Goal: Task Accomplishment & Management: Use online tool/utility

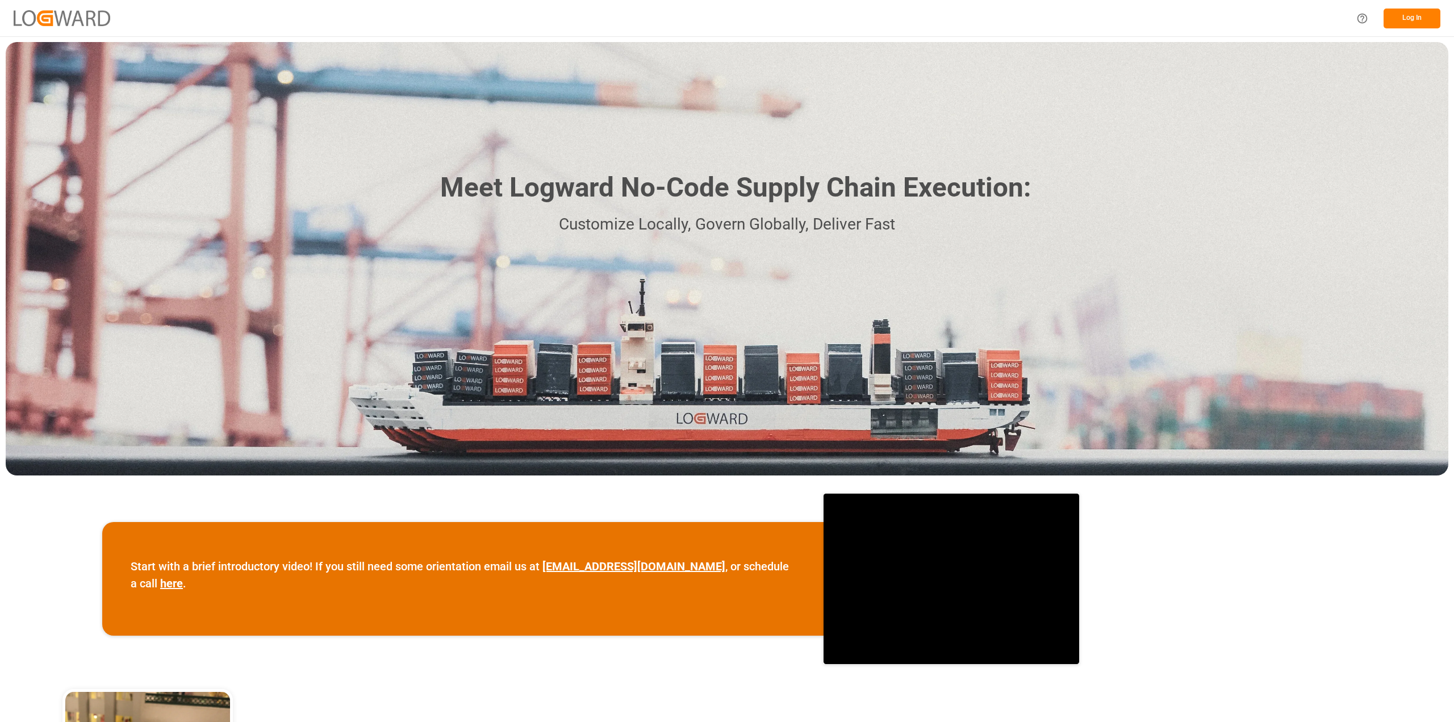
click at [1392, 21] on button "Log In" at bounding box center [1412, 19] width 57 height 20
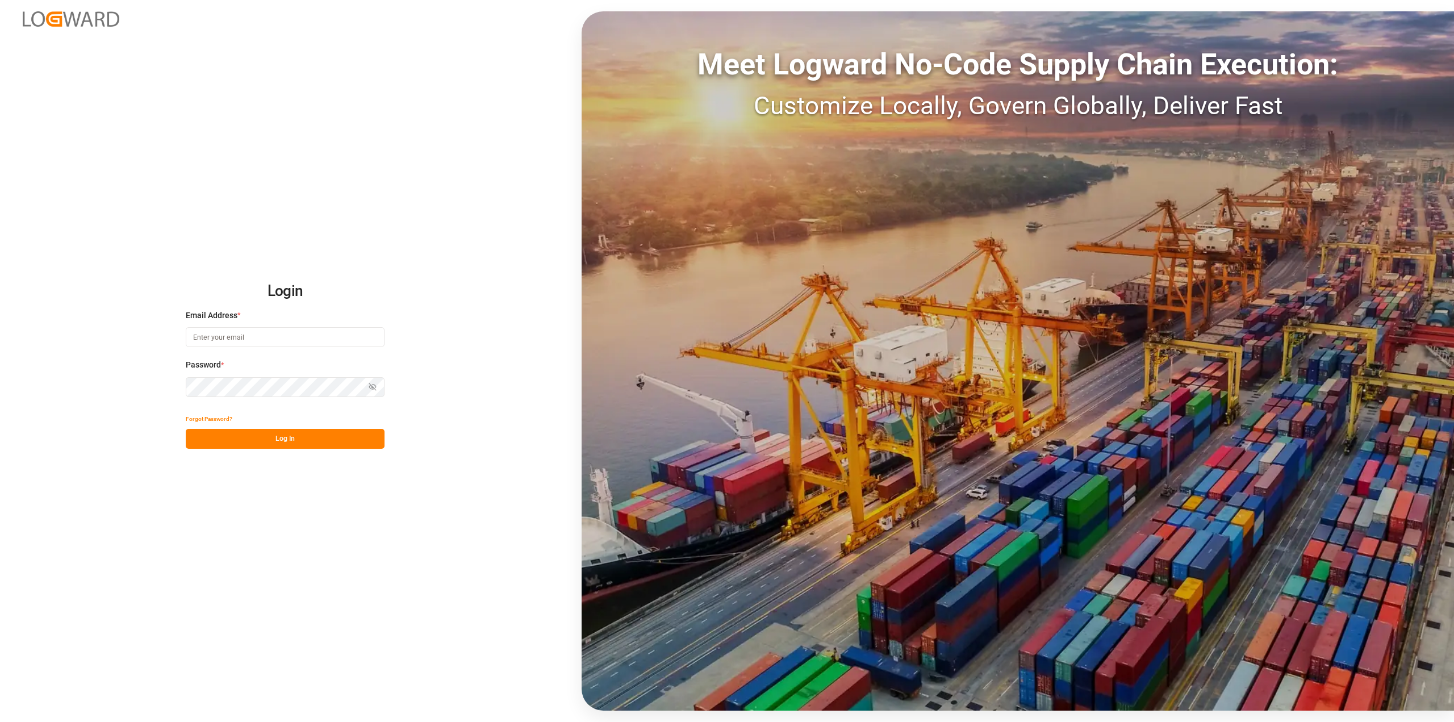
click at [193, 345] on input at bounding box center [285, 337] width 199 height 20
type input "Roland.behrendt@compo-expert:com"
click at [284, 444] on button "Log In" at bounding box center [285, 439] width 199 height 20
click at [172, 386] on div "Login Email Address * Roland.behrendt@compo-expert:com Enter a valid email. Pas…" at bounding box center [727, 361] width 1454 height 722
click at [300, 431] on button "Log In" at bounding box center [285, 439] width 199 height 20
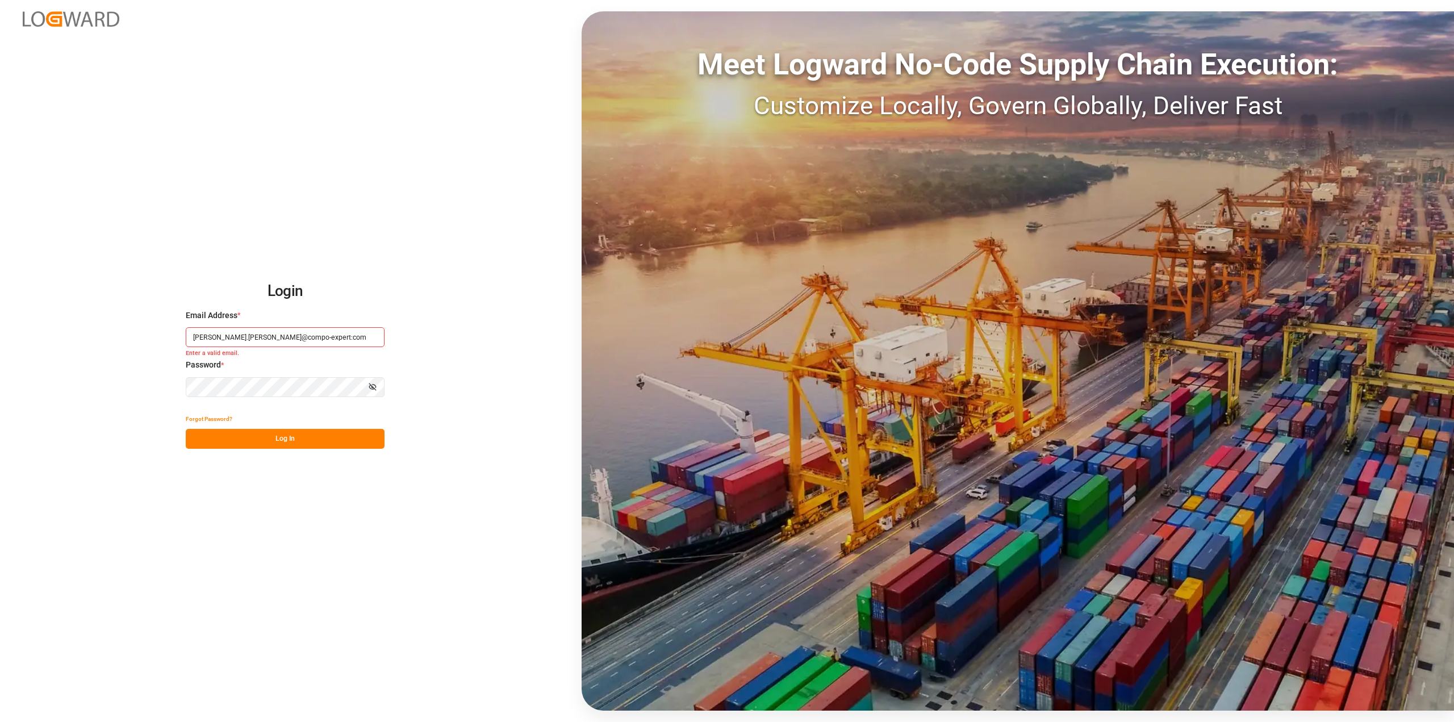
click at [334, 350] on small "Enter a valid email." at bounding box center [285, 354] width 199 height 10
click at [120, 390] on div "Login Email Address * Roland.behrendt@compo-expert:com Enter a valid email. Pas…" at bounding box center [727, 361] width 1454 height 722
click at [225, 426] on button "Forgot Password?" at bounding box center [209, 419] width 47 height 20
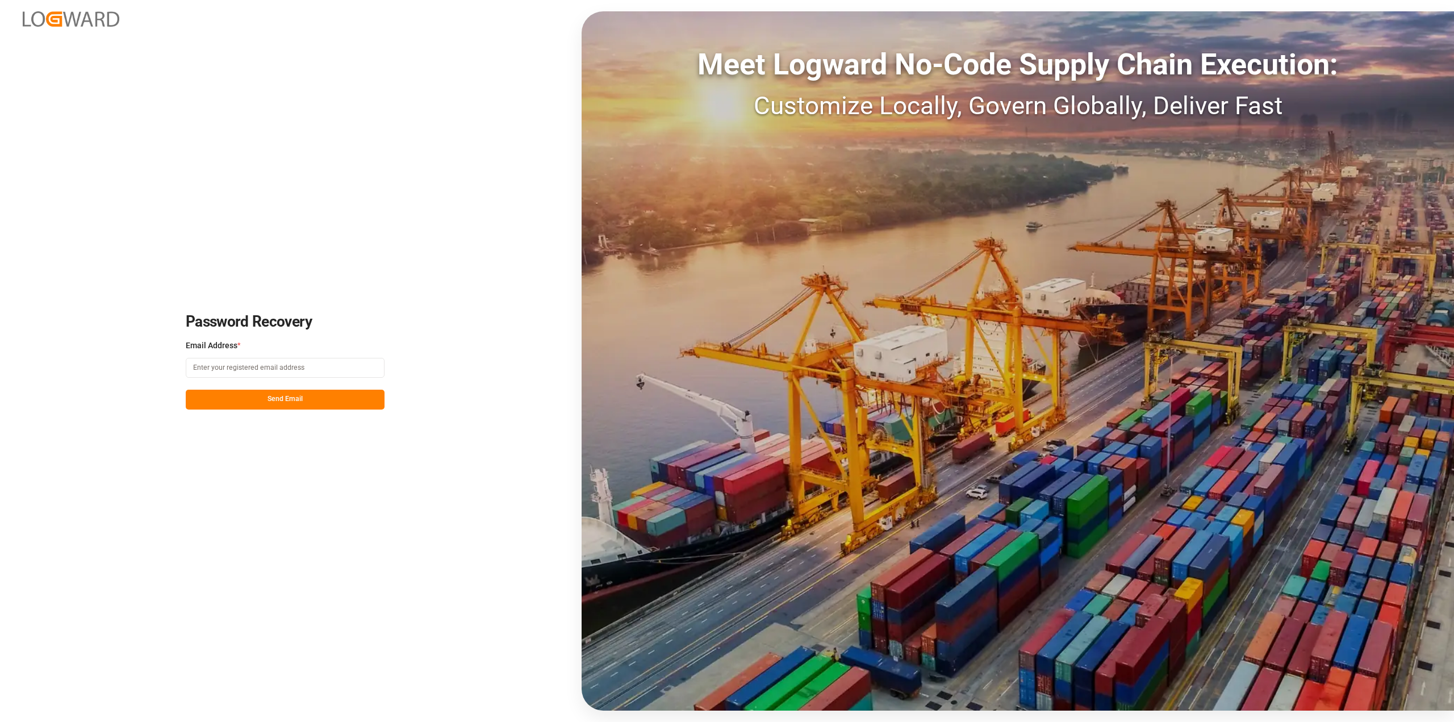
click at [225, 369] on input at bounding box center [285, 368] width 199 height 20
type input "roland.behrendt@compo-expert.com"
click at [243, 394] on button "Send Email" at bounding box center [285, 400] width 199 height 20
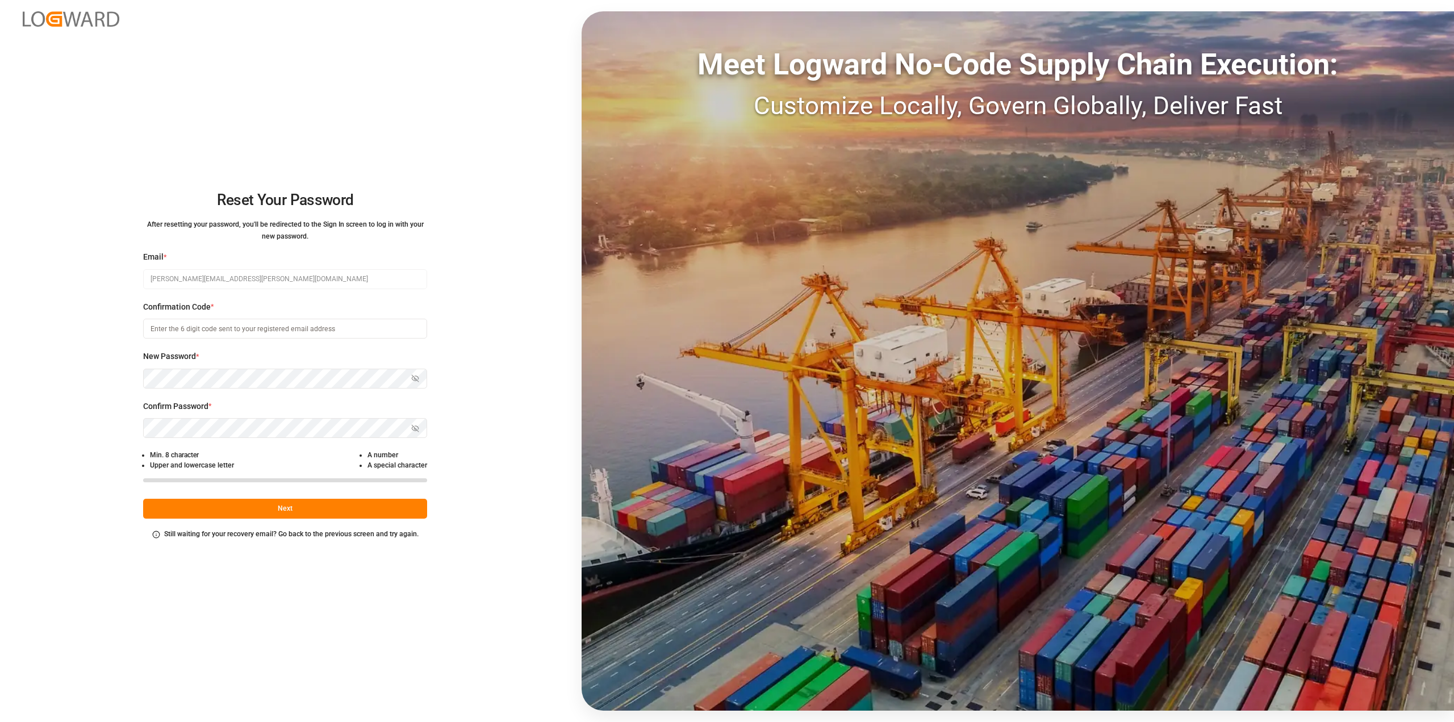
click at [179, 330] on input at bounding box center [285, 329] width 284 height 20
click at [274, 332] on input "roland.behrendt@compo-expetrt.com" at bounding box center [285, 329] width 284 height 20
type input "r"
type input "662480"
click at [139, 385] on div "Reset Your Password After resetting your password, you'll be redirected to the …" at bounding box center [727, 361] width 1454 height 722
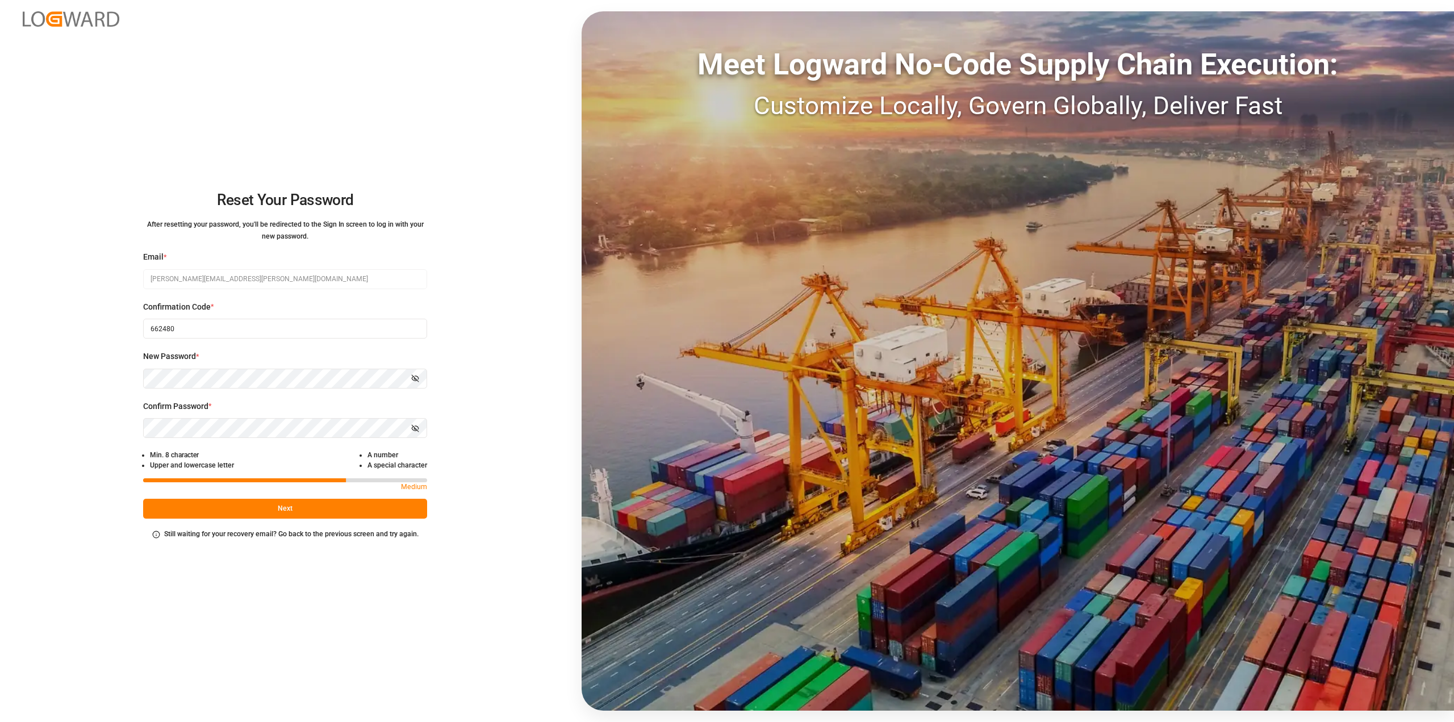
click at [279, 513] on button "Next" at bounding box center [285, 509] width 284 height 20
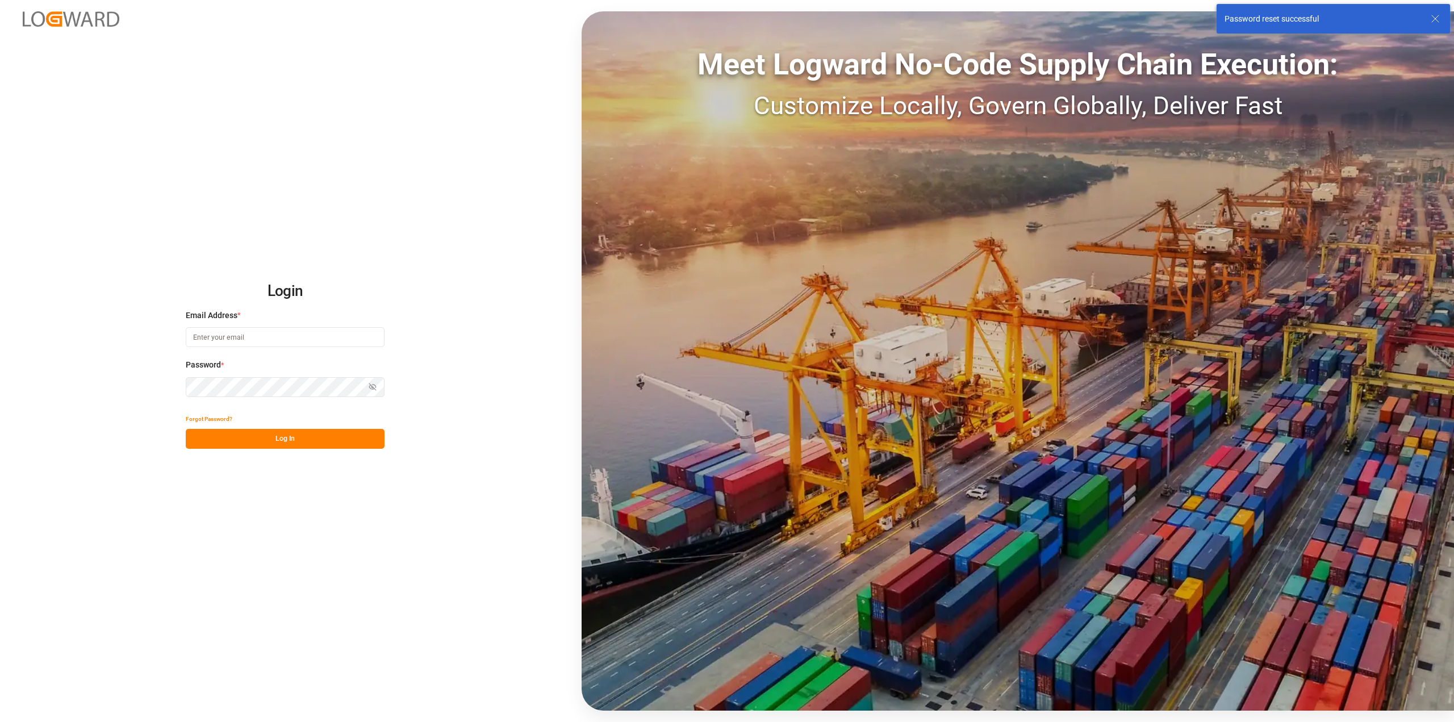
click at [227, 330] on input at bounding box center [285, 337] width 199 height 20
type input "roland.behrendt@compo-expert.com"
click at [279, 448] on button "Log In" at bounding box center [285, 439] width 199 height 20
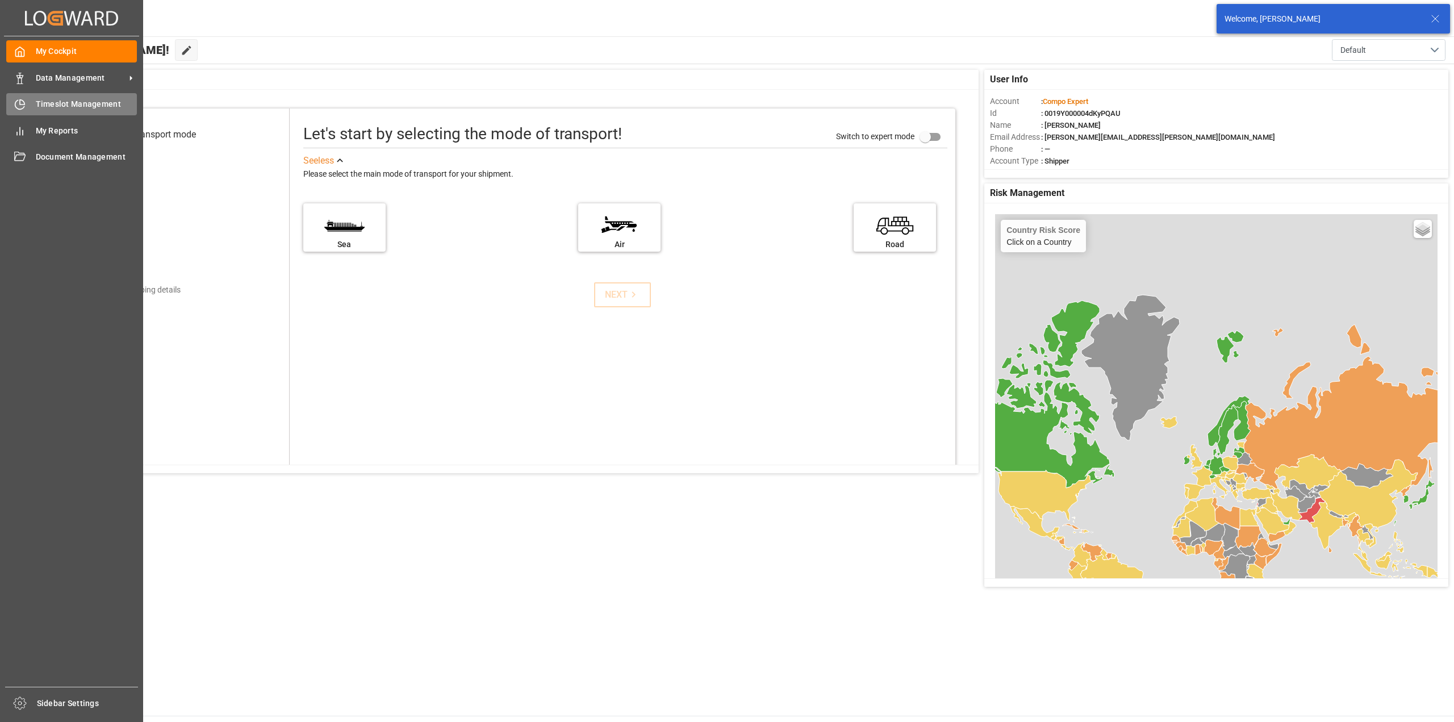
click at [52, 106] on span "Timeslot Management" at bounding box center [87, 104] width 102 height 12
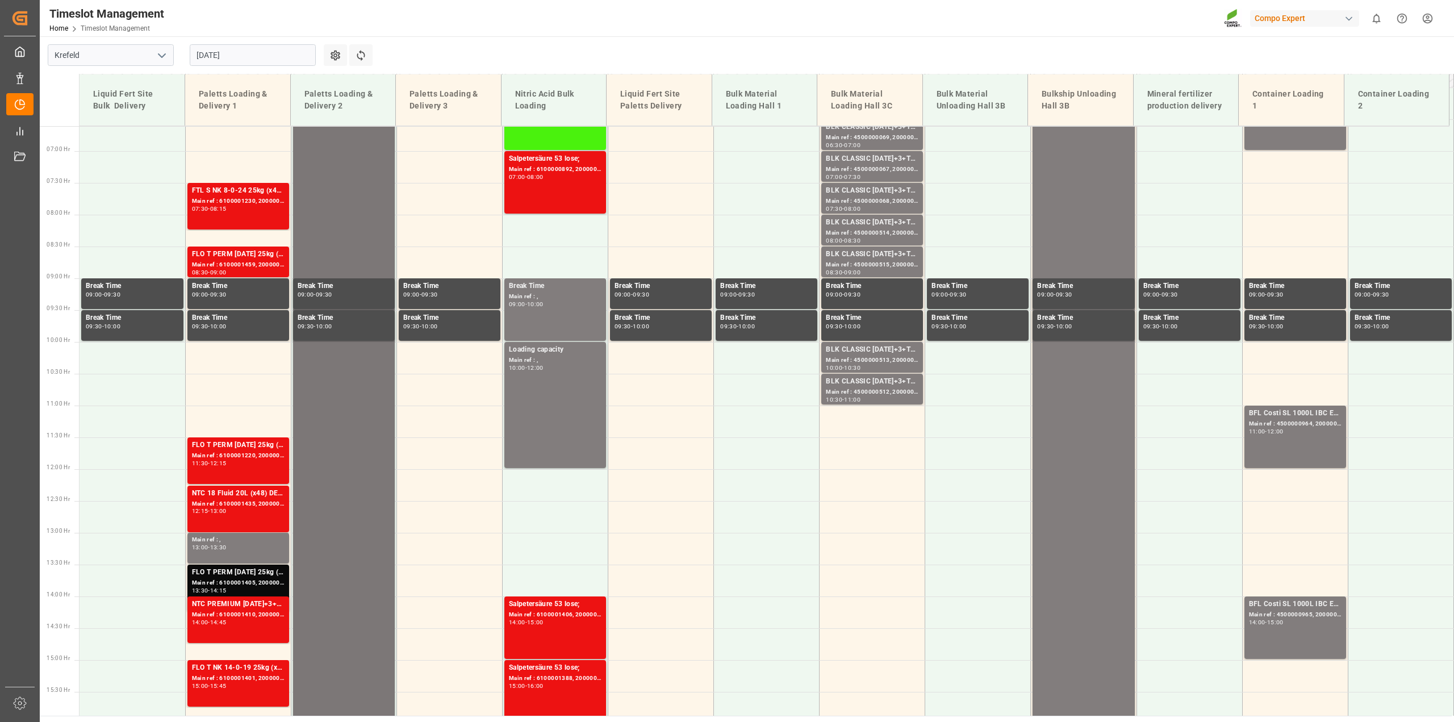
scroll to position [507, 0]
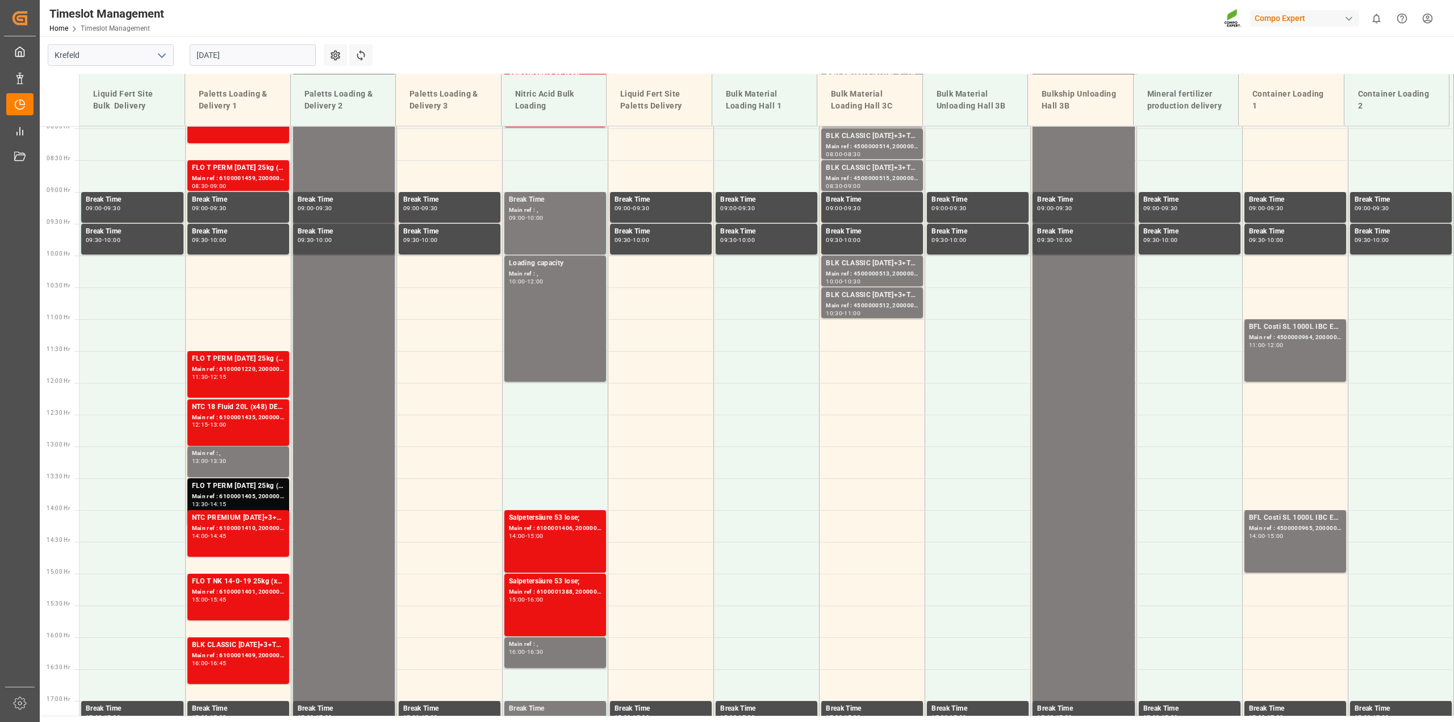
click at [310, 57] on input "[DATE]" at bounding box center [253, 55] width 126 height 22
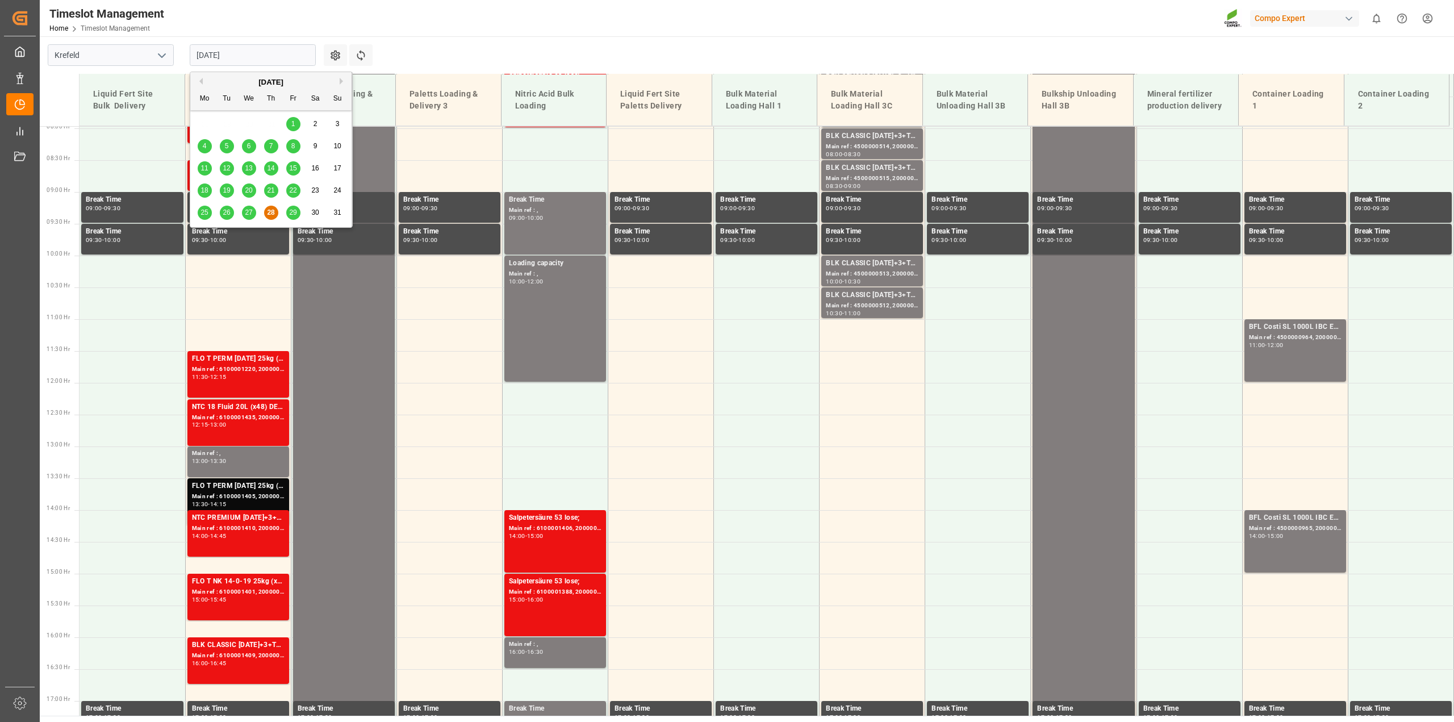
click at [297, 212] on div "29" at bounding box center [293, 213] width 14 height 14
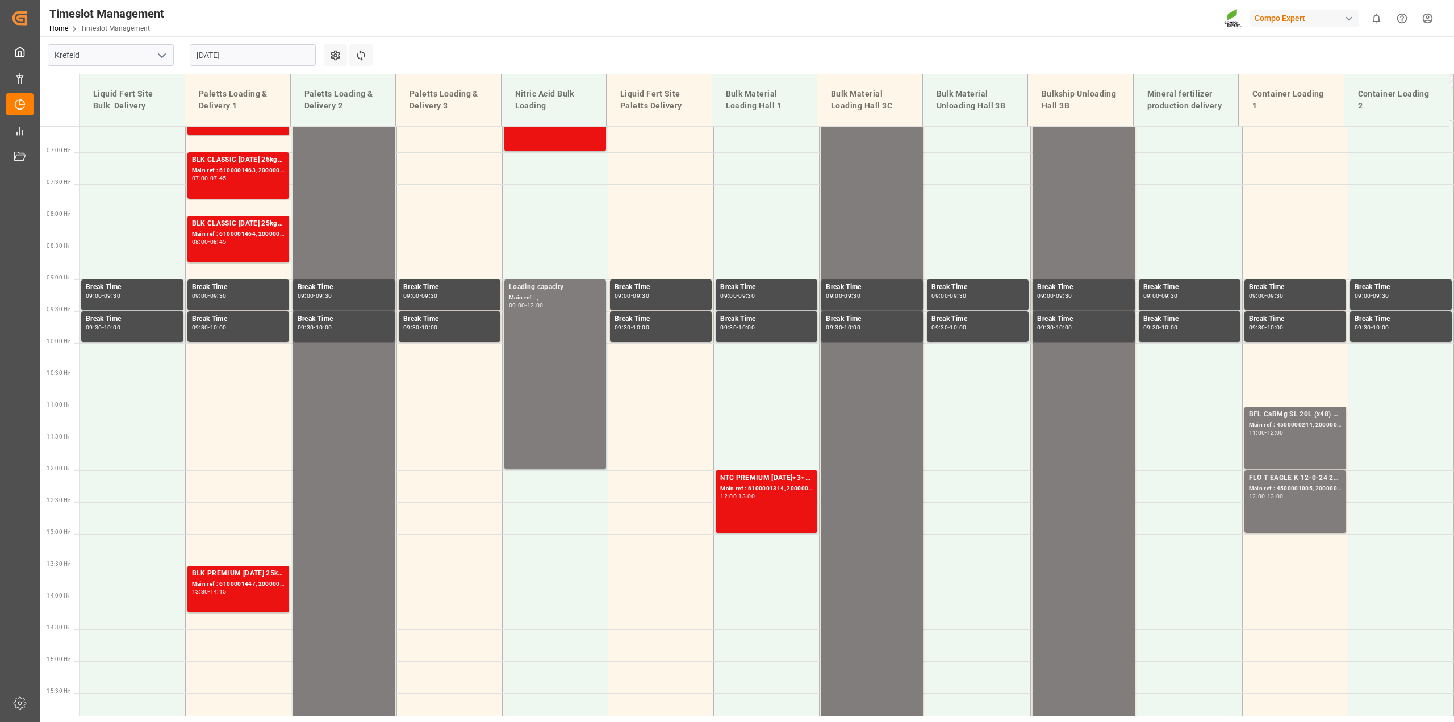
scroll to position [450, 0]
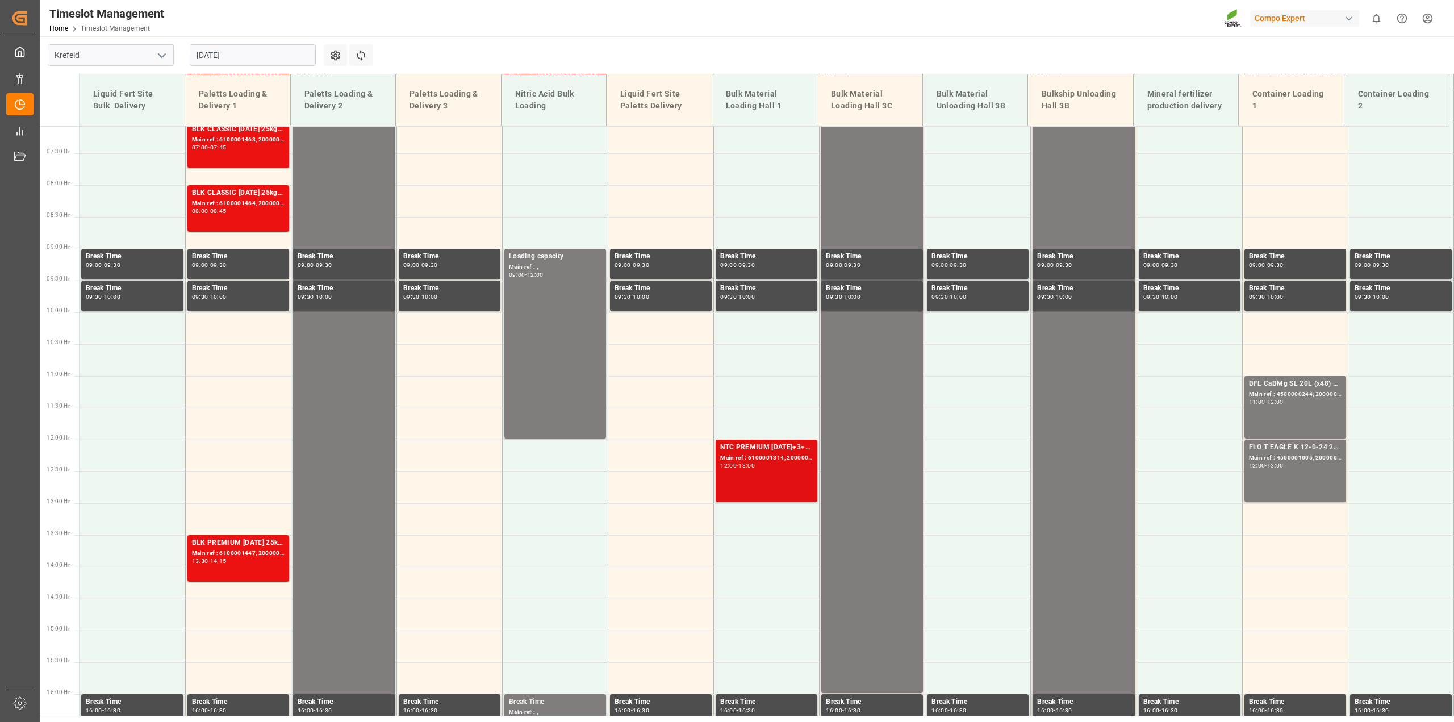
click at [751, 461] on div "Main ref : 6100001314, 2000000927;" at bounding box center [766, 458] width 93 height 10
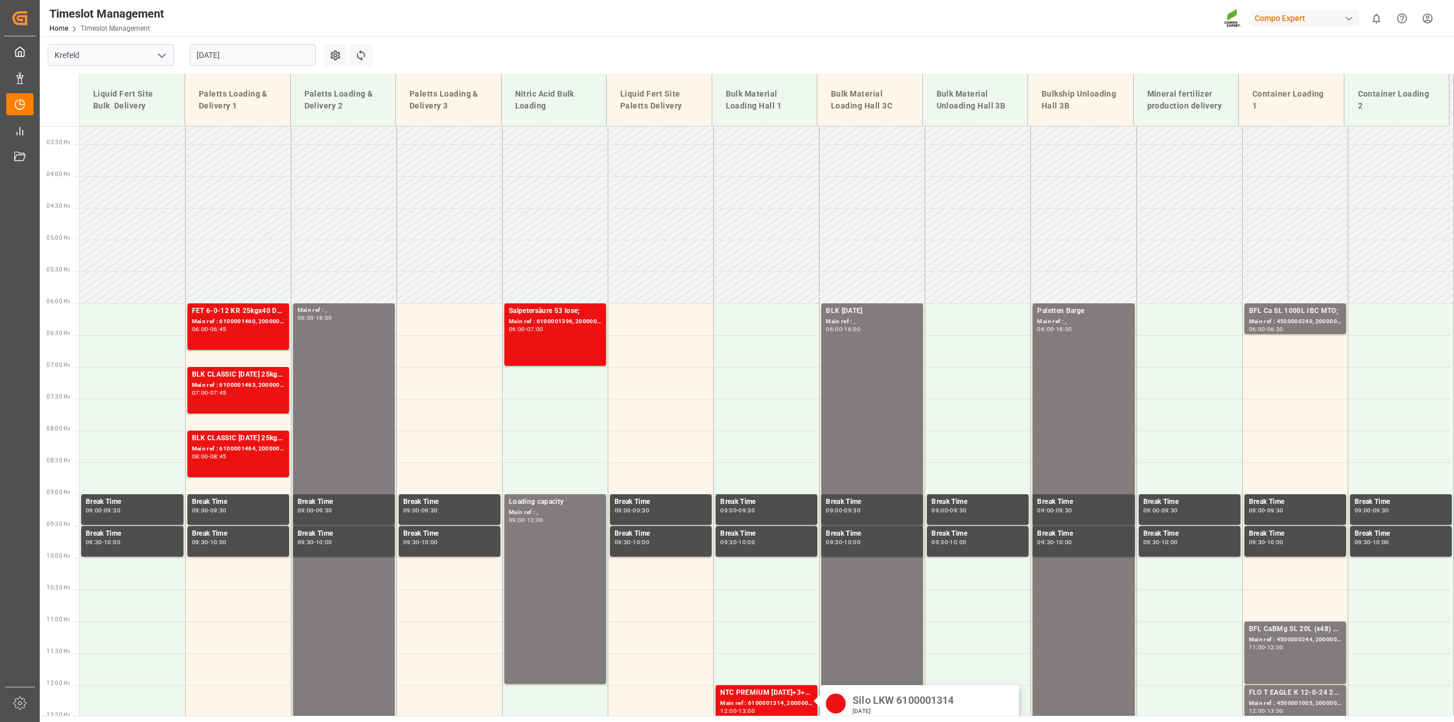
scroll to position [166, 0]
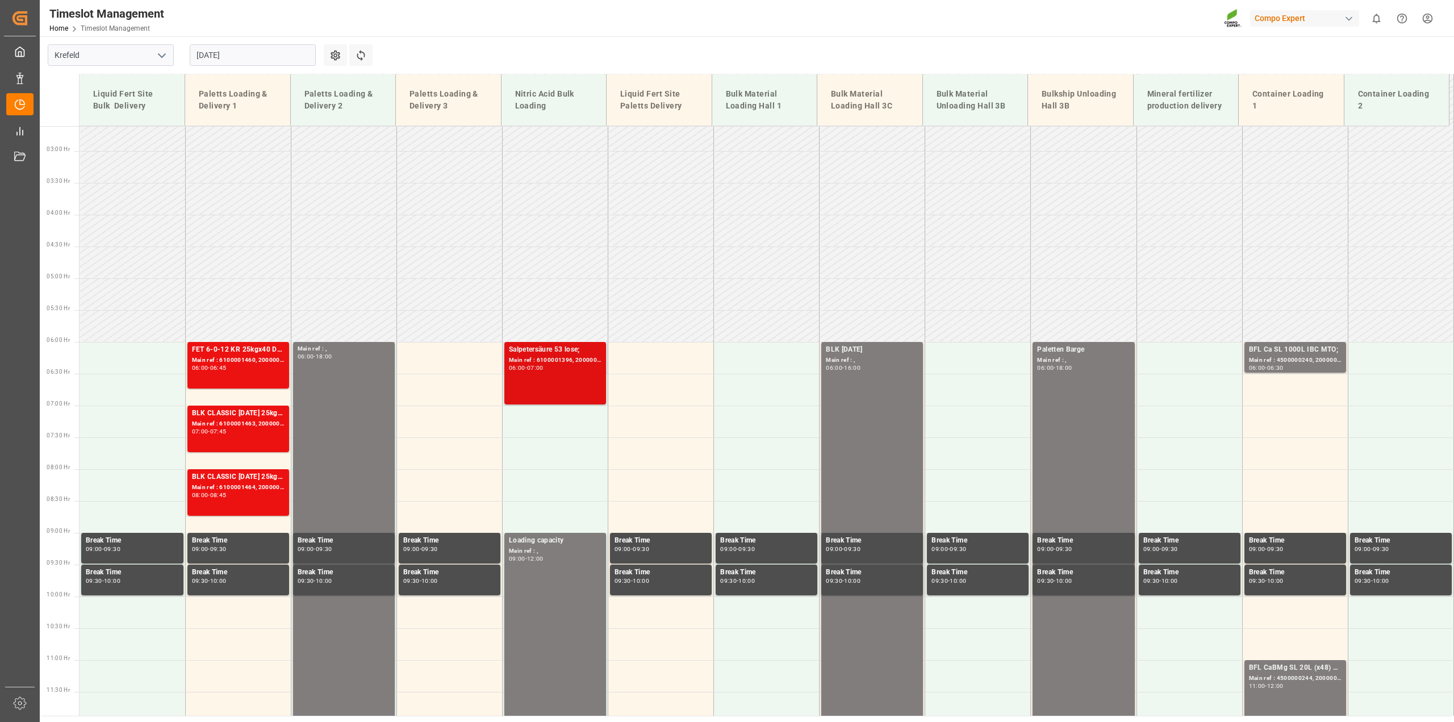
click at [569, 361] on div "Main ref : 6100001396, 2000001215;" at bounding box center [555, 361] width 93 height 10
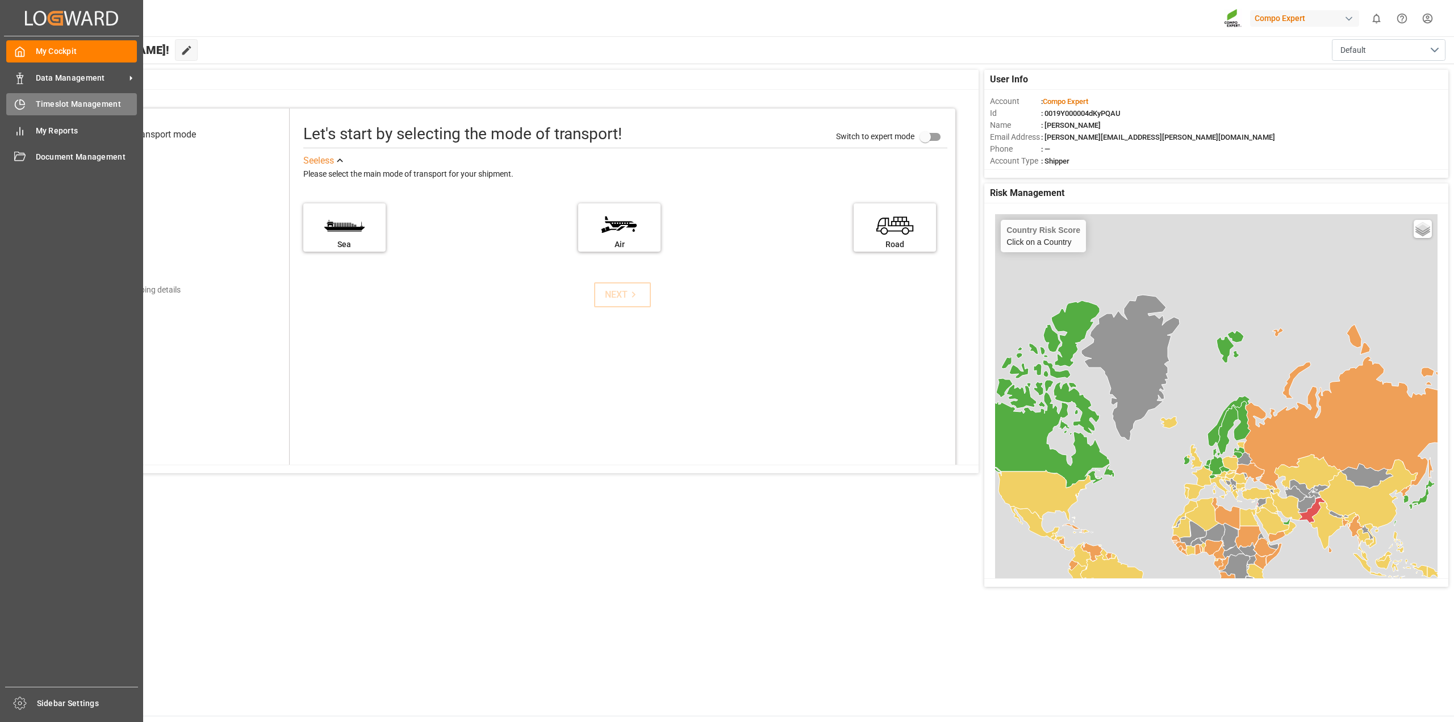
click at [23, 102] on icon at bounding box center [19, 104] width 11 height 11
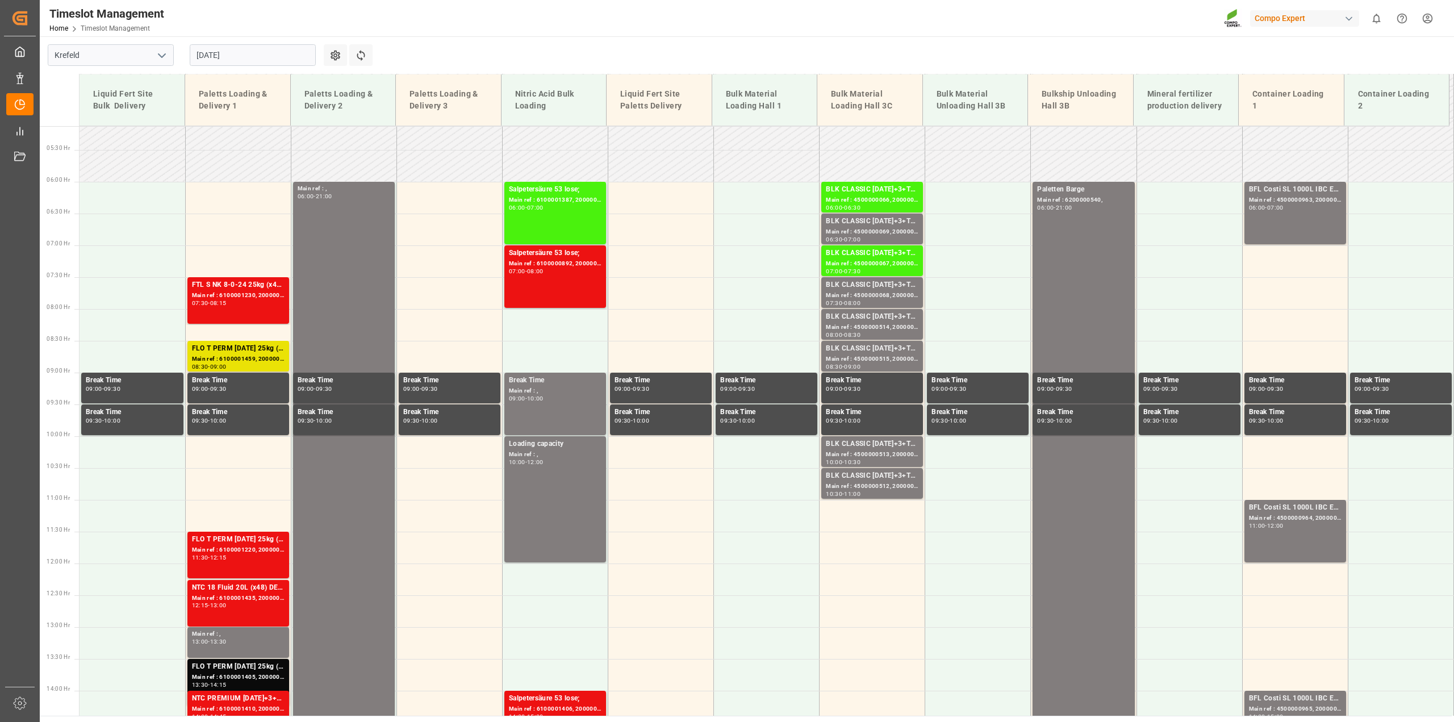
scroll to position [286, 0]
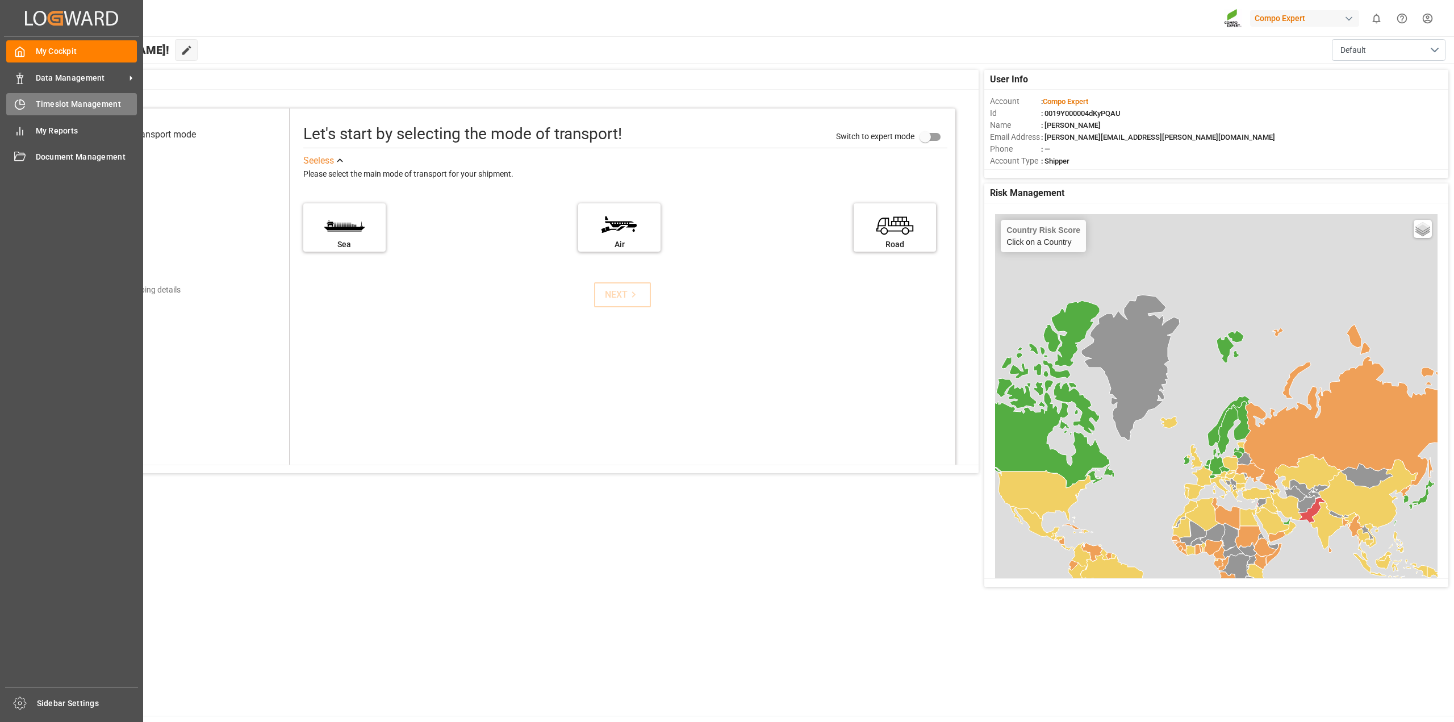
click at [70, 106] on span "Timeslot Management" at bounding box center [87, 104] width 102 height 12
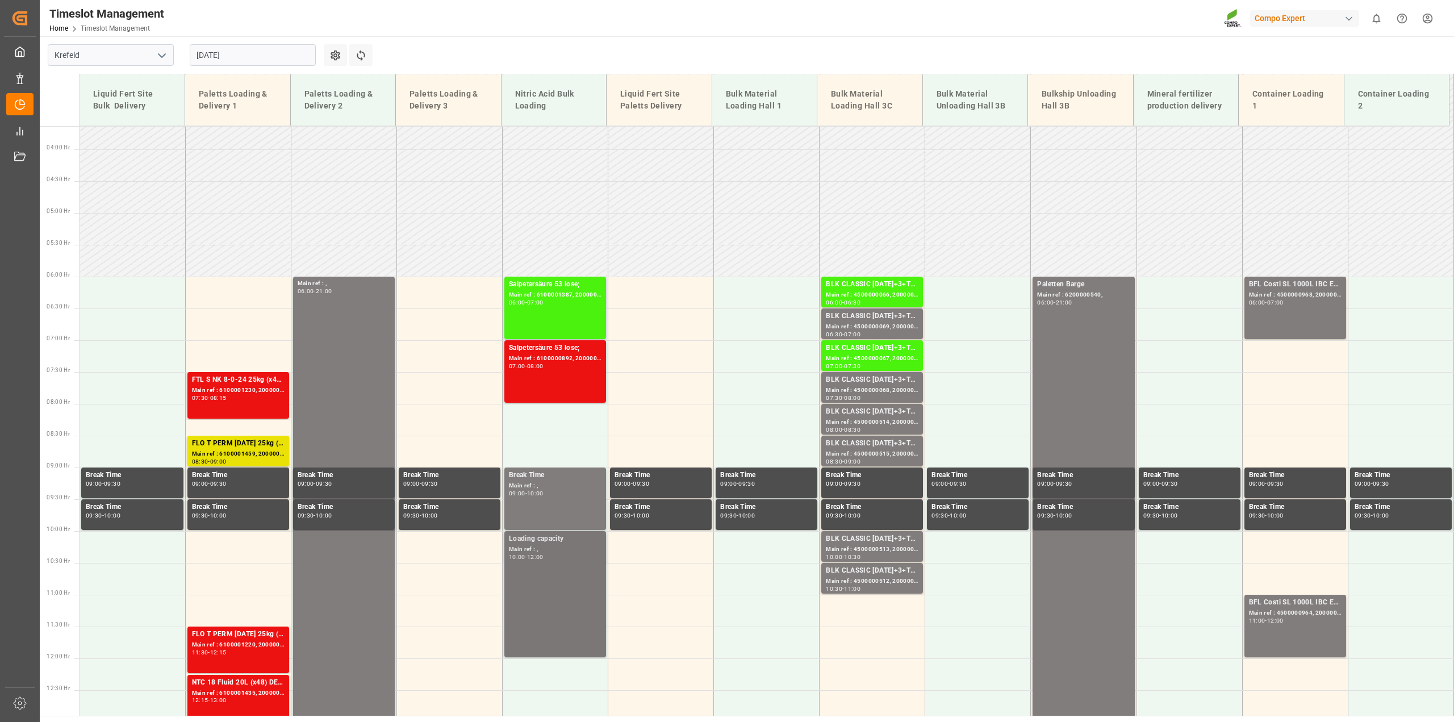
scroll to position [229, 0]
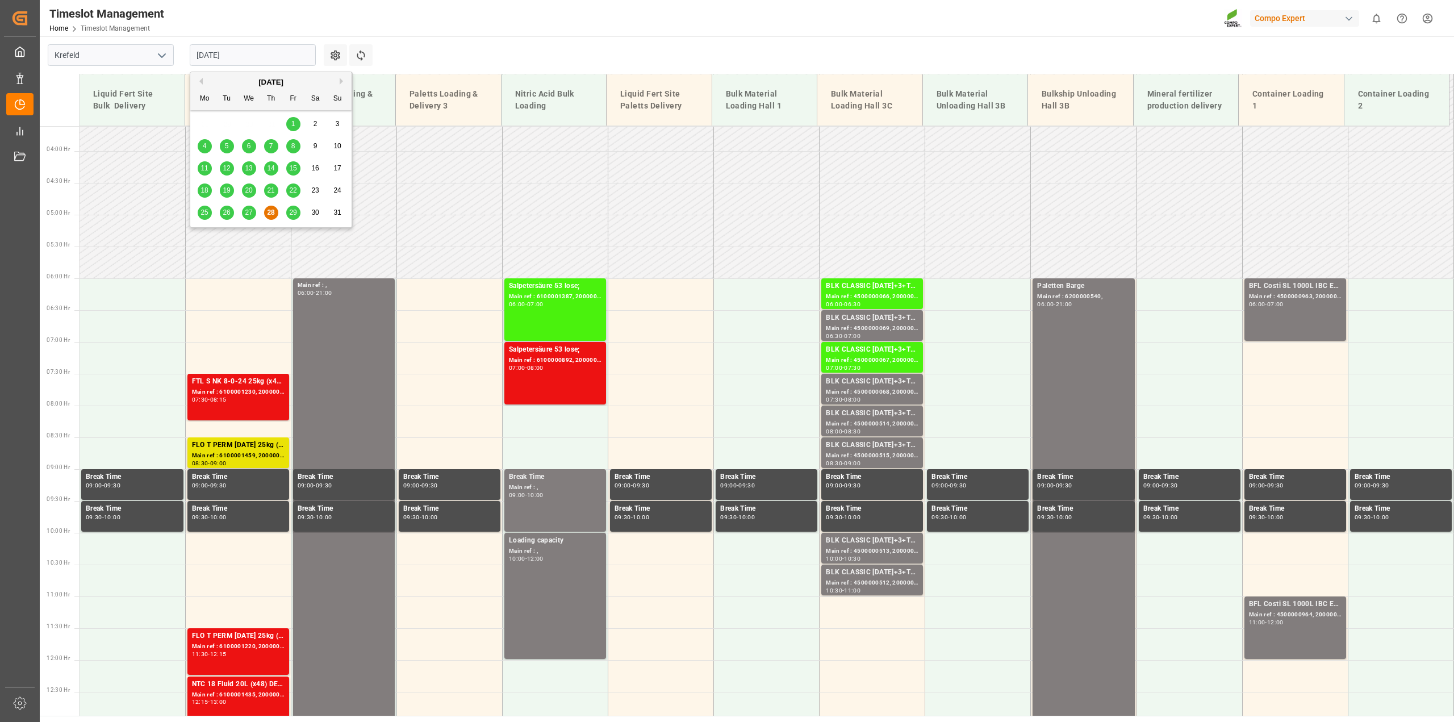
click at [300, 55] on input "[DATE]" at bounding box center [253, 55] width 126 height 22
click at [293, 209] on span "29" at bounding box center [292, 212] width 7 height 8
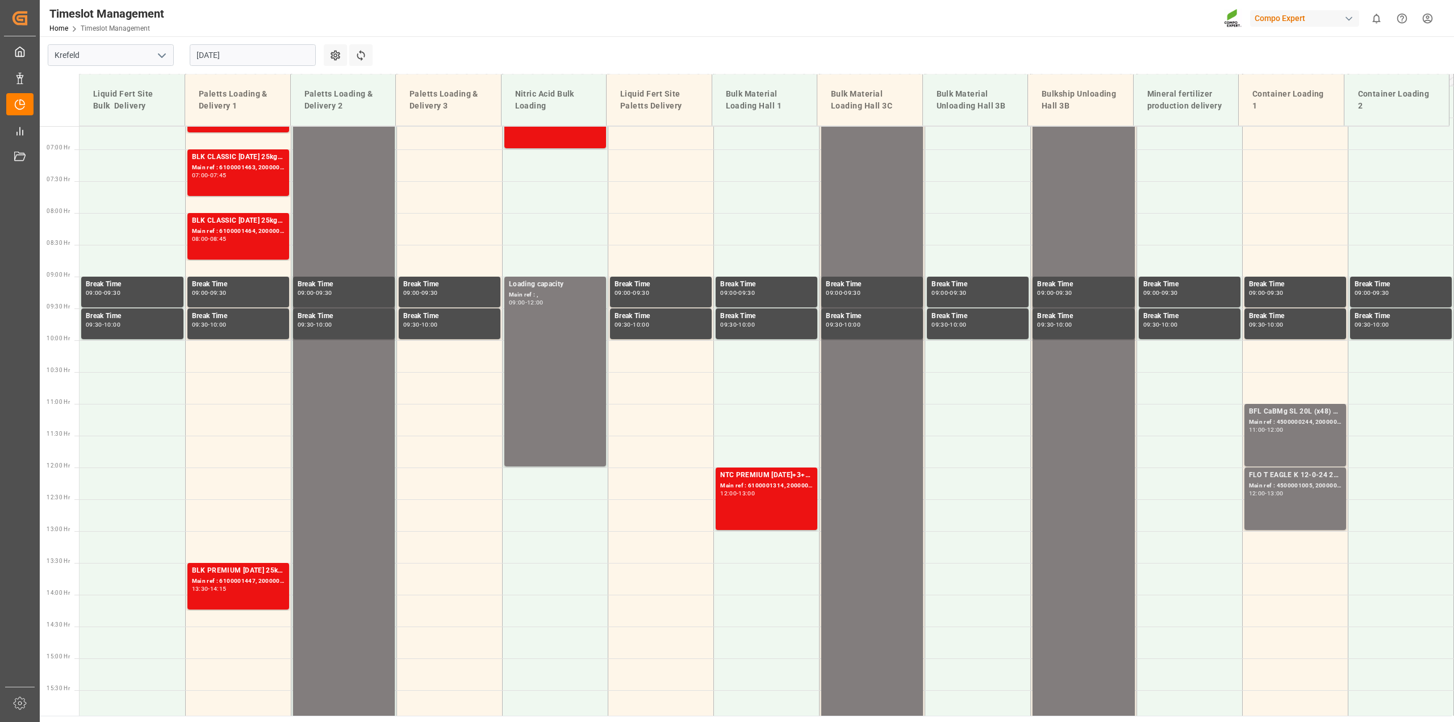
scroll to position [286, 0]
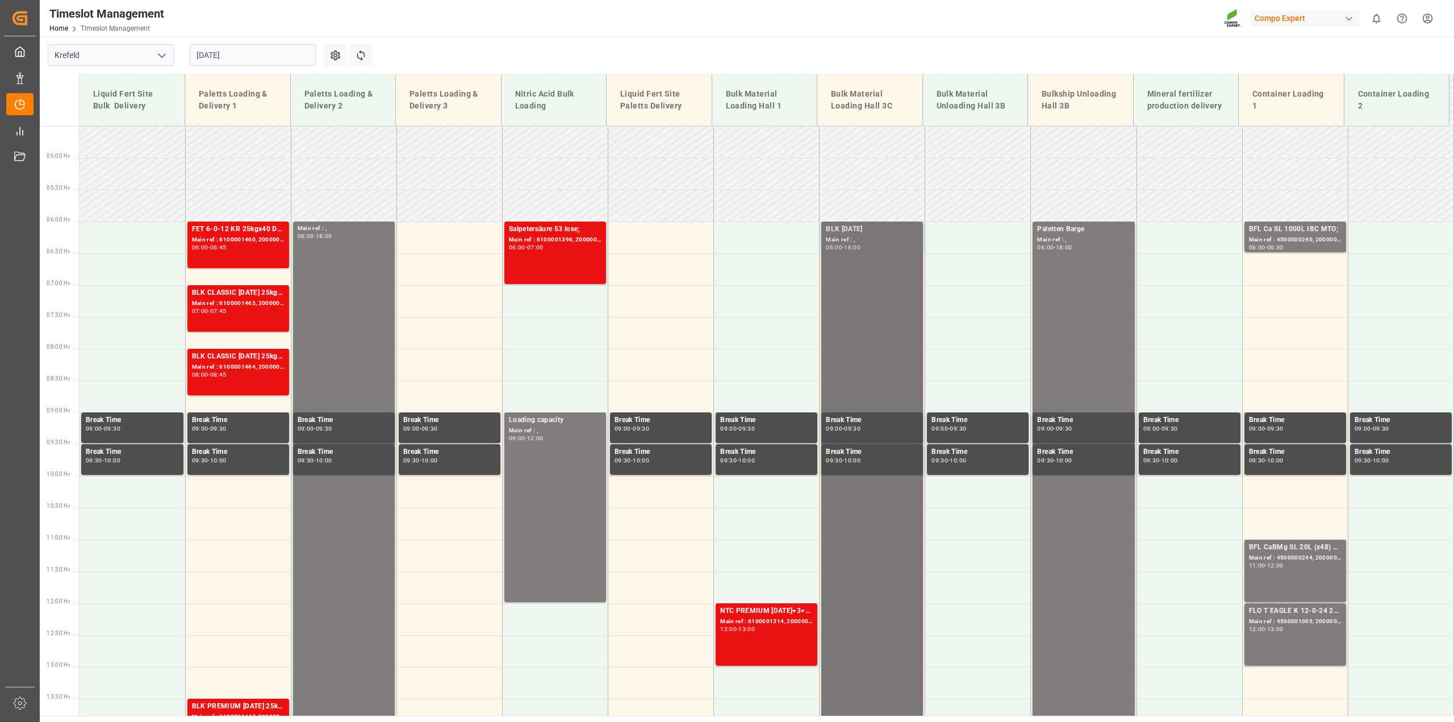
click at [845, 241] on div "Main ref : ," at bounding box center [872, 240] width 93 height 10
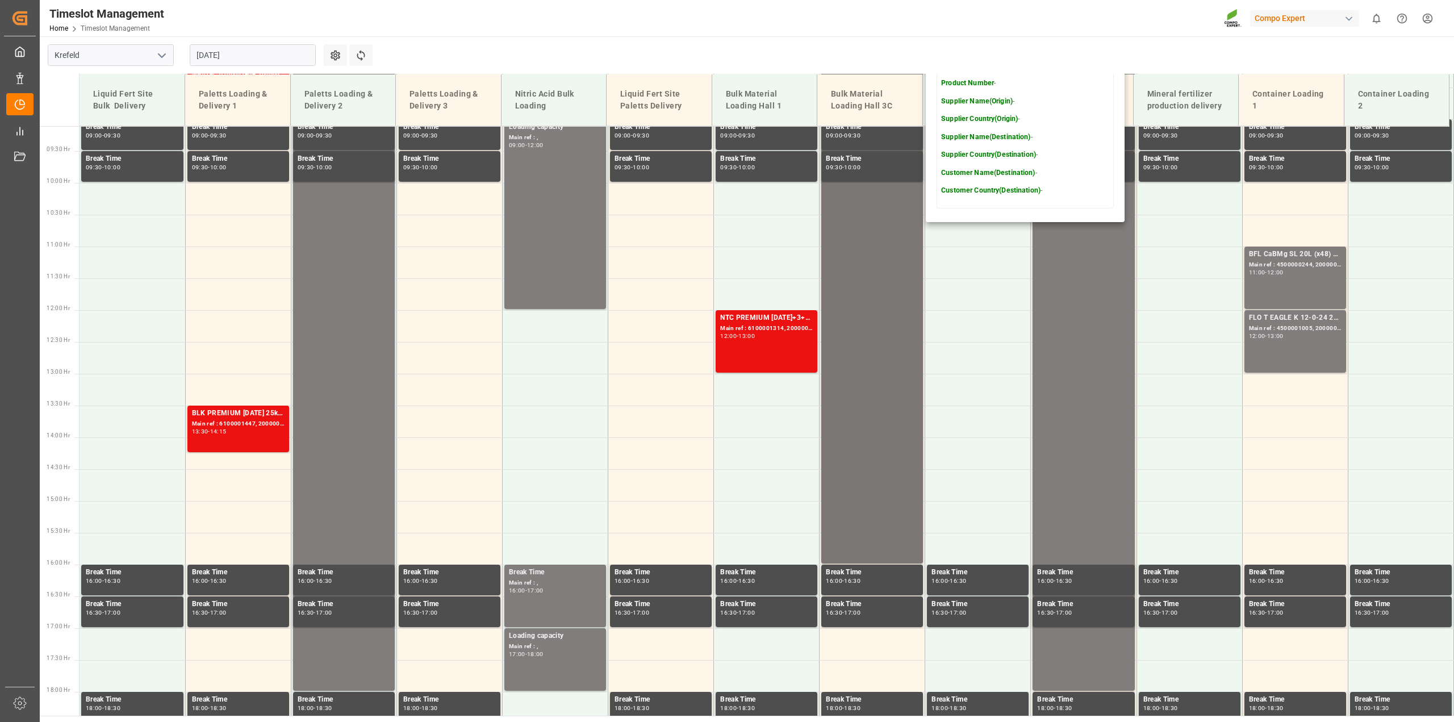
scroll to position [570, 0]
